Goal: Transaction & Acquisition: Purchase product/service

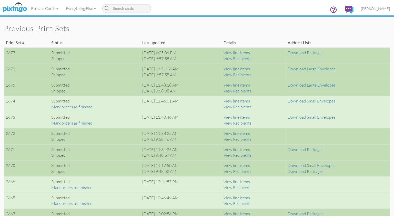
scroll to position [366, 0]
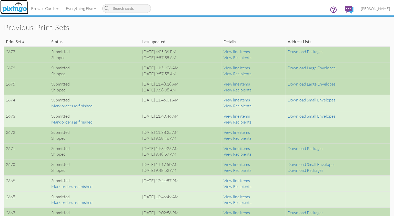
click at [16, 6] on img at bounding box center [14, 7] width 27 height 13
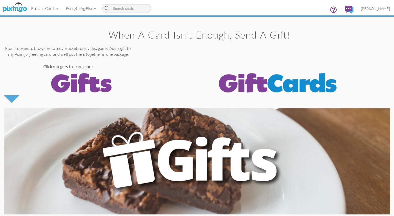
click at [265, 80] on img at bounding box center [278, 82] width 154 height 26
